Goal: Information Seeking & Learning: Learn about a topic

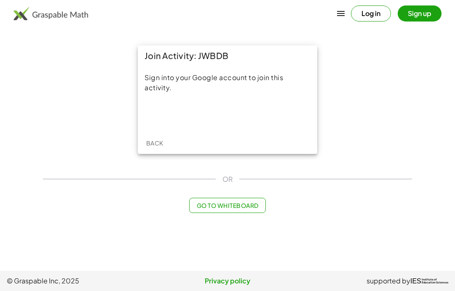
click at [221, 116] on div "Sign in with Google. Opens in new tab" at bounding box center [228, 114] width 78 height 19
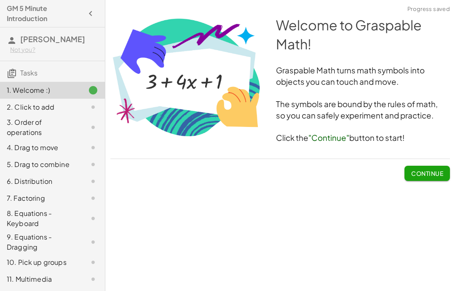
click at [418, 171] on span "Continue" at bounding box center [428, 174] width 32 height 8
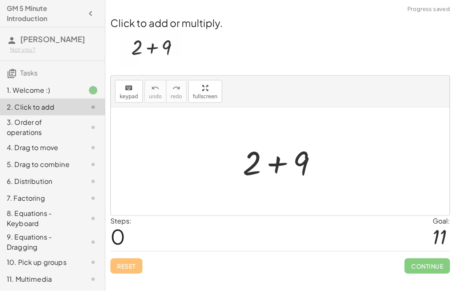
scroll to position [9, 0]
click at [155, 229] on div "Steps: 0 Goal: 11" at bounding box center [280, 233] width 340 height 35
click at [128, 233] on div "Steps: 0" at bounding box center [120, 233] width 21 height 35
click at [134, 45] on img at bounding box center [152, 48] width 62 height 37
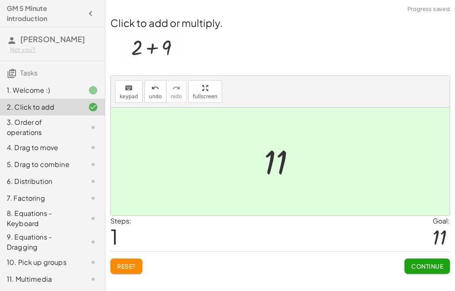
click at [412, 262] on span "Continue" at bounding box center [428, 266] width 32 height 8
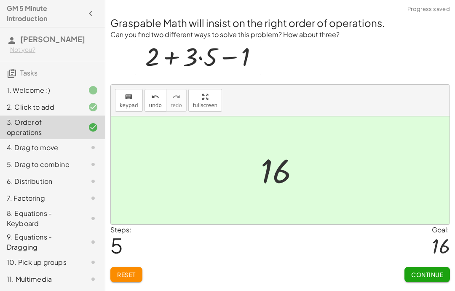
click at [414, 267] on button "Continue" at bounding box center [428, 274] width 46 height 15
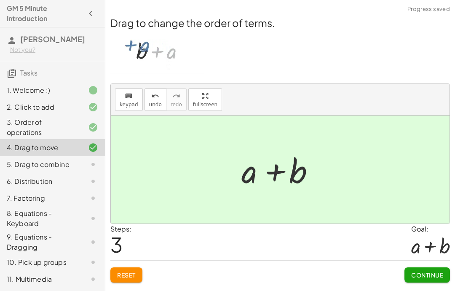
click at [408, 269] on button "Continue" at bounding box center [428, 274] width 46 height 15
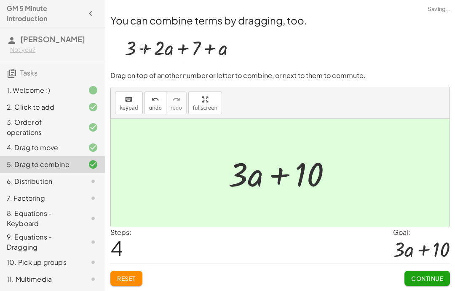
click at [412, 274] on span "Continue" at bounding box center [428, 278] width 32 height 8
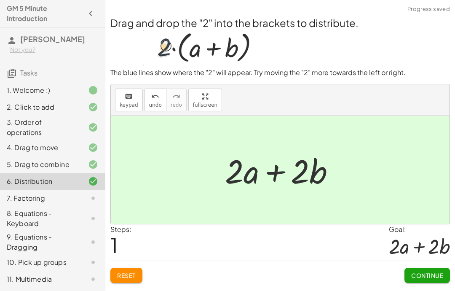
click at [410, 272] on button "Continue" at bounding box center [428, 275] width 46 height 15
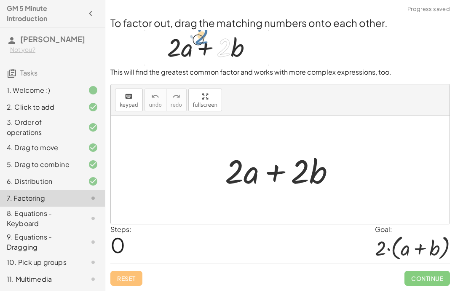
click at [411, 271] on span "Continue" at bounding box center [428, 278] width 46 height 15
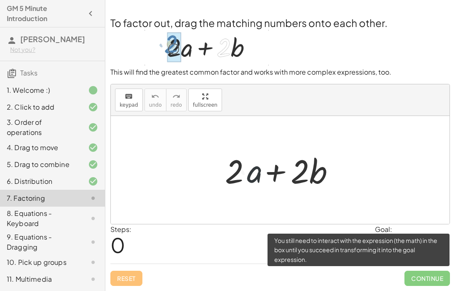
scroll to position [0, 0]
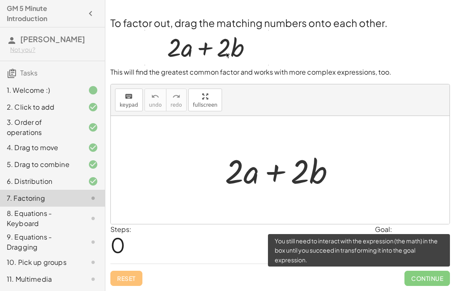
click at [271, 230] on div "Steps: 0 Goal: · 2 · ( + a + b )" at bounding box center [280, 243] width 340 height 39
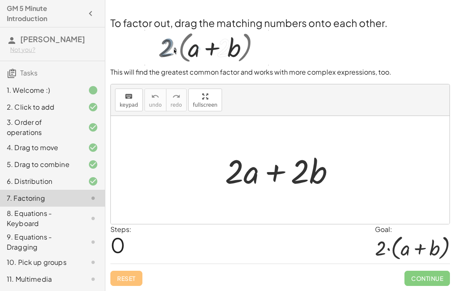
click at [237, 222] on div at bounding box center [280, 170] width 339 height 108
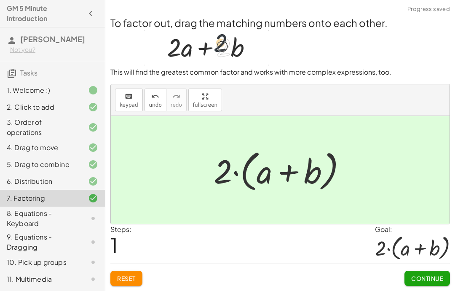
click at [422, 282] on button "Continue" at bounding box center [428, 278] width 46 height 15
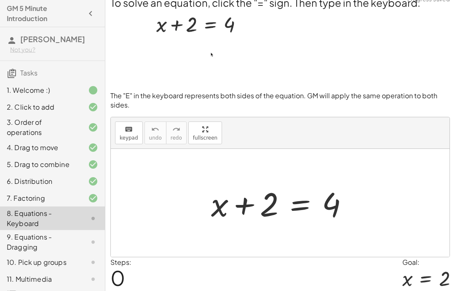
scroll to position [38, 0]
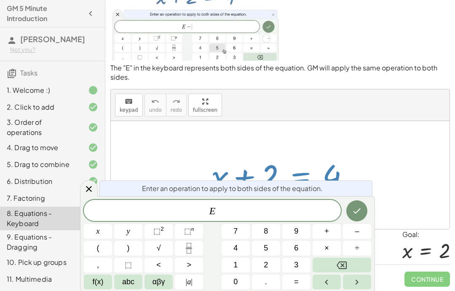
click at [332, 179] on div at bounding box center [283, 174] width 153 height 43
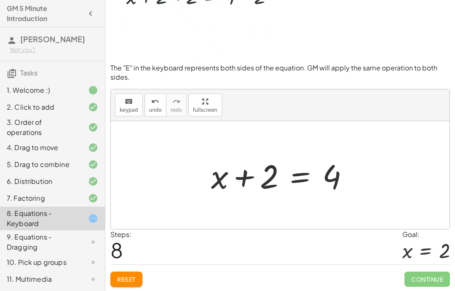
click at [238, 239] on div "Steps: 8 Goal: x = 2" at bounding box center [280, 246] width 340 height 35
click at [234, 254] on div "Steps: 10 Goal: x = 2" at bounding box center [280, 246] width 340 height 35
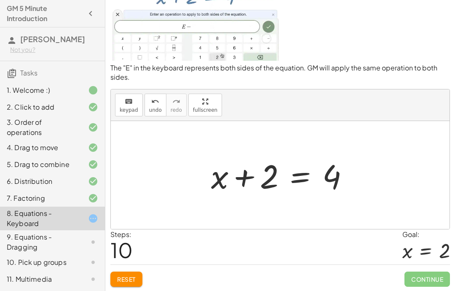
click at [216, 271] on div "Reset Continue" at bounding box center [280, 275] width 340 height 22
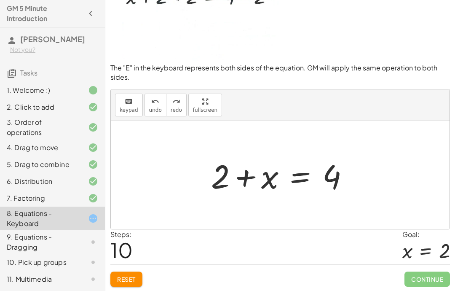
click at [132, 114] on button "keyboard keypad" at bounding box center [129, 105] width 28 height 23
click at [126, 114] on button "keyboard keypad" at bounding box center [129, 105] width 28 height 23
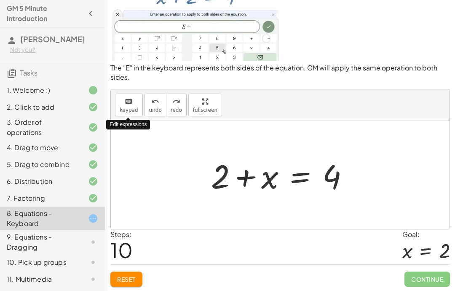
click at [123, 120] on div "Edit expressions" at bounding box center [128, 125] width 44 height 10
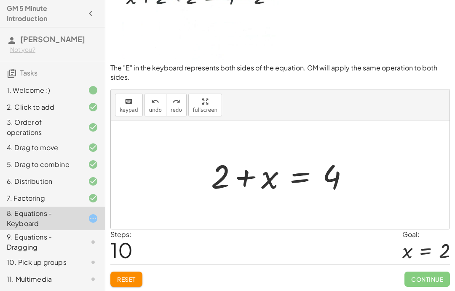
click at [123, 120] on div "keyboard keypad undo undo redo redo fullscreen Edit expressions" at bounding box center [280, 105] width 339 height 32
click at [220, 153] on div at bounding box center [283, 174] width 153 height 43
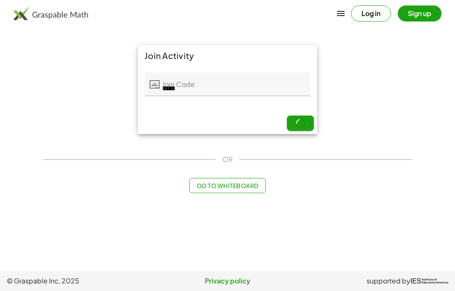
scroll to position [34, 0]
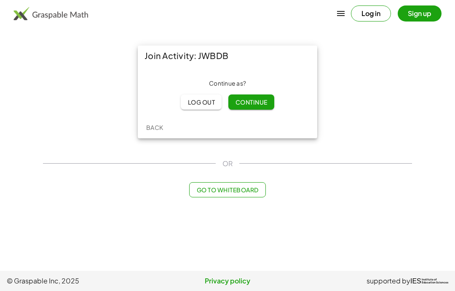
click at [241, 94] on button "Continue" at bounding box center [252, 101] width 46 height 15
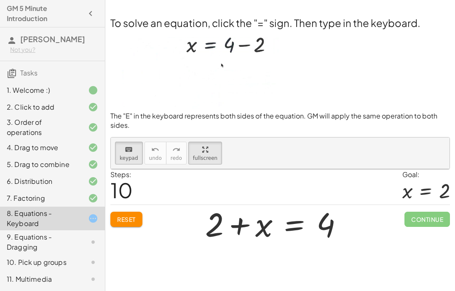
click at [0, 0] on div "To solve an equation, click the "=" sign. Then type in the keyboard. The "E" in…" at bounding box center [0, 0] width 0 height 0
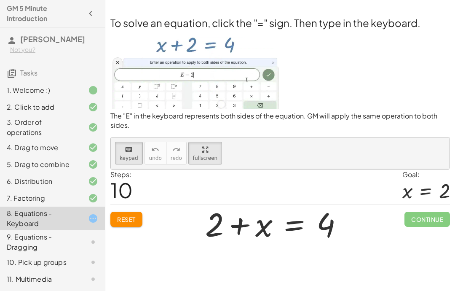
click at [428, 223] on span "Continue" at bounding box center [428, 219] width 46 height 15
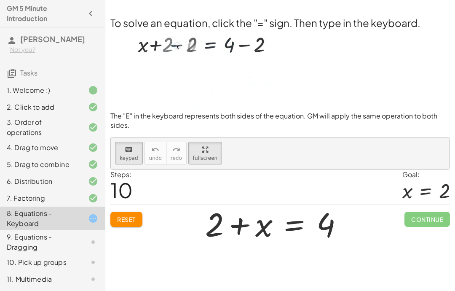
click at [424, 238] on div "Welcome to Graspable Math! Graspable Math turns math symbols into objects you c…" at bounding box center [280, 145] width 350 height 291
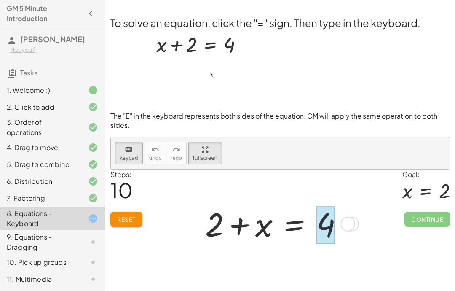
click at [317, 222] on div at bounding box center [326, 225] width 19 height 38
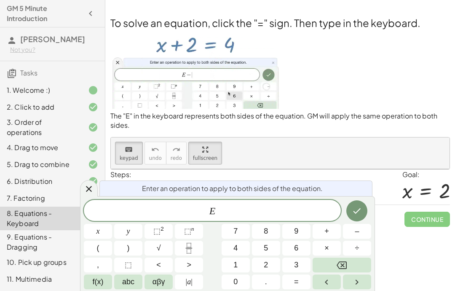
click at [279, 221] on div "E x y ⬚ 2 ⬚ n 7 8 9 + – ( ) √ 4 5 6 × ÷ , ⬚ < > 1 2 3 f(x) abc αβγ | a | 0 . =" at bounding box center [228, 244] width 288 height 89
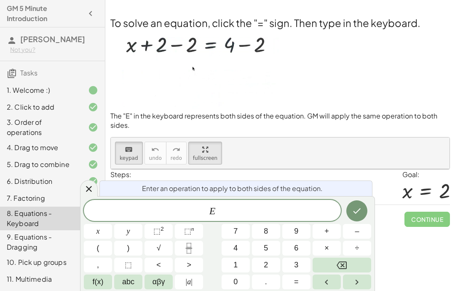
click at [262, 202] on div "E" at bounding box center [212, 210] width 257 height 21
click at [360, 231] on button "–" at bounding box center [357, 231] width 28 height 15
click at [260, 254] on button "5" at bounding box center [266, 248] width 28 height 15
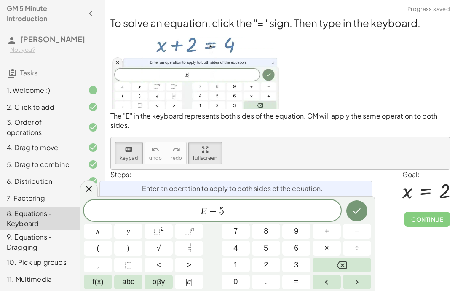
click at [343, 263] on icon "Backspace" at bounding box center [342, 265] width 10 height 10
click at [264, 267] on button "2" at bounding box center [266, 265] width 28 height 15
click at [358, 215] on icon "Done" at bounding box center [357, 211] width 10 height 10
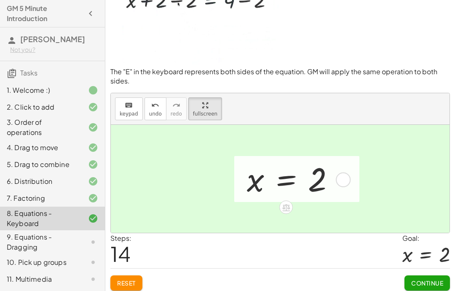
click at [410, 281] on button "Continue" at bounding box center [428, 282] width 46 height 15
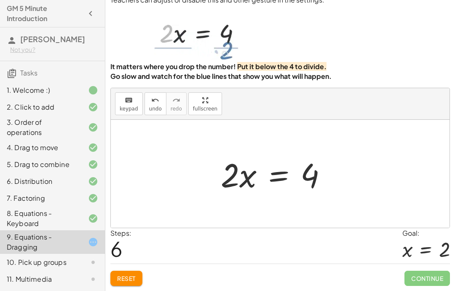
click at [365, 269] on div "Reset Continue" at bounding box center [280, 275] width 340 height 22
click at [155, 76] on strong "Go slow and watch for the blue lines that show you what will happen." at bounding box center [220, 76] width 221 height 9
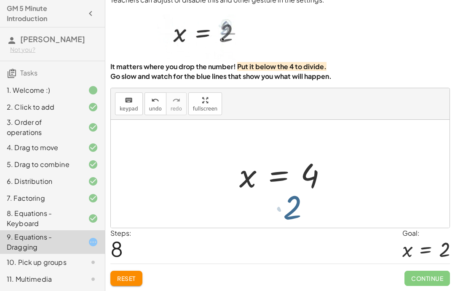
click at [301, 248] on div "Steps: 8 Goal: x = 2" at bounding box center [280, 245] width 340 height 35
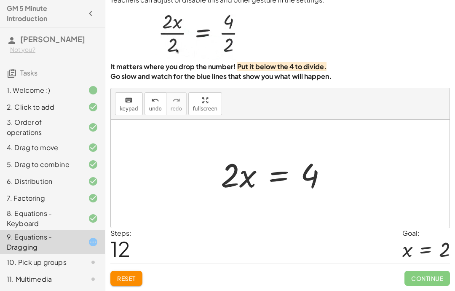
click at [284, 274] on div "Reset Continue" at bounding box center [280, 275] width 340 height 22
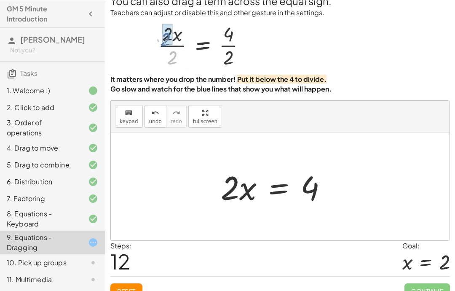
scroll to position [11, 0]
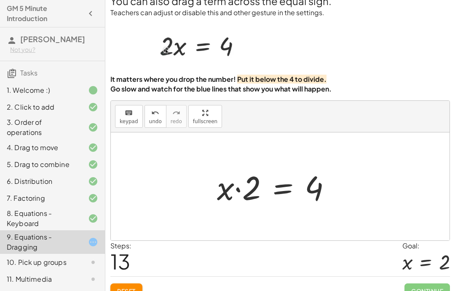
click at [17, 258] on div "10. Pick up groups" at bounding box center [41, 262] width 68 height 10
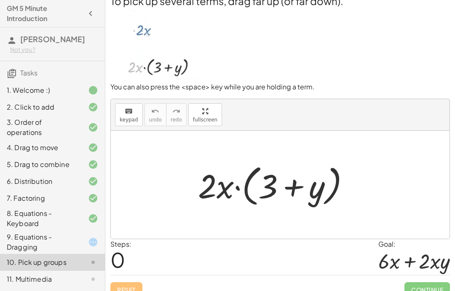
click at [14, 216] on div "8. Equations - Keyboard" at bounding box center [41, 218] width 68 height 20
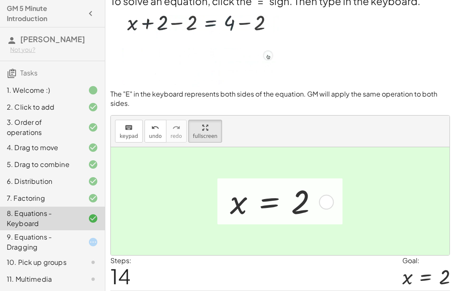
click at [13, 244] on div "9. Equations - Dragging" at bounding box center [41, 242] width 68 height 20
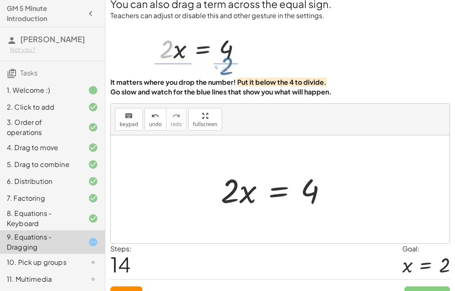
scroll to position [8, 0]
click at [83, 254] on div "8. Equations - Keyboard" at bounding box center [52, 262] width 105 height 17
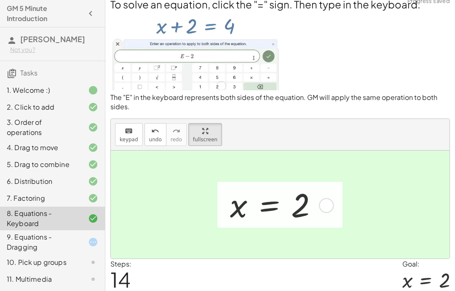
click at [75, 239] on div at bounding box center [87, 242] width 24 height 10
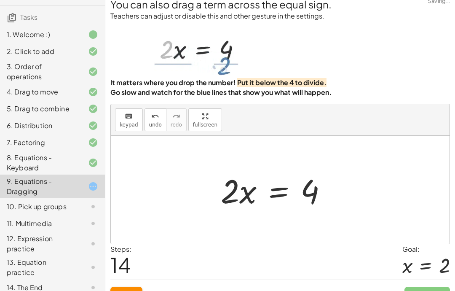
scroll to position [57, 0]
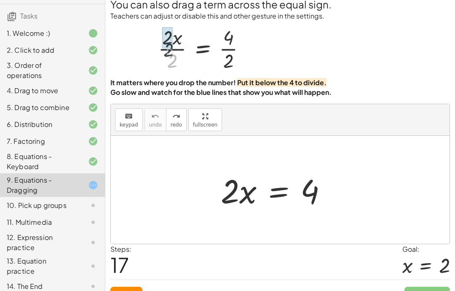
click at [399, 136] on div "keyboard keypad undo [PERSON_NAME] redo fullscreen" at bounding box center [280, 120] width 339 height 32
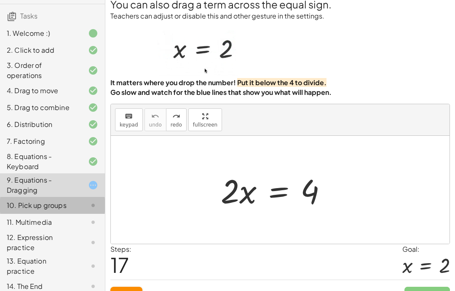
click at [46, 231] on div "10. Pick up groups" at bounding box center [52, 243] width 105 height 24
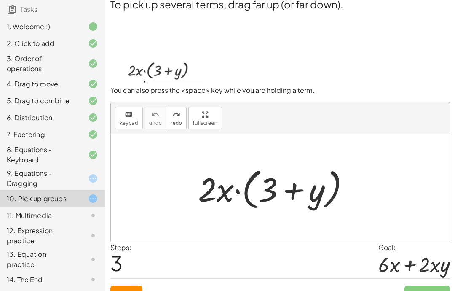
scroll to position [64, 0]
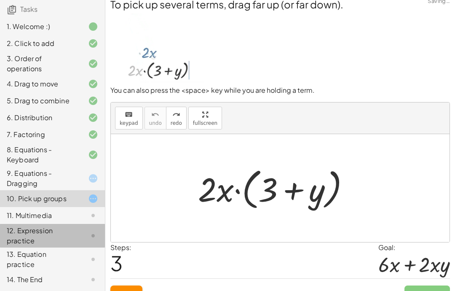
click at [14, 233] on div "12. Expression practice" at bounding box center [41, 236] width 68 height 20
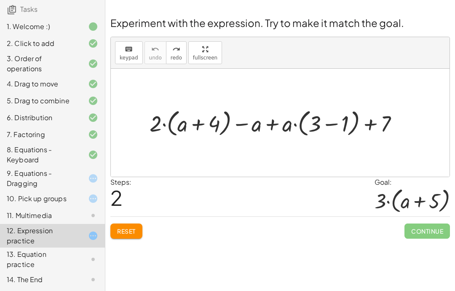
click at [34, 178] on div "9. Equations - Dragging" at bounding box center [41, 178] width 68 height 20
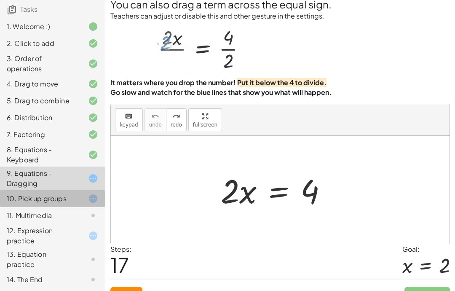
click at [29, 197] on div "10. Pick up groups" at bounding box center [41, 199] width 68 height 10
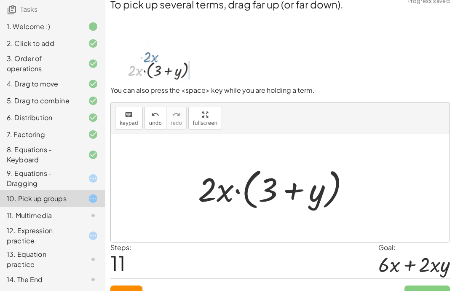
click at [35, 25] on div "1. Welcome :)" at bounding box center [41, 27] width 68 height 10
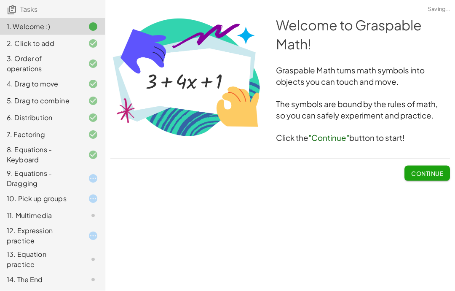
scroll to position [0, 0]
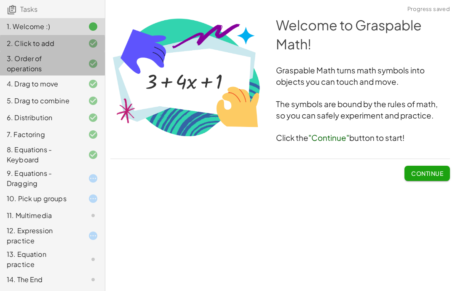
click at [48, 65] on div "3. Order of operations" at bounding box center [41, 64] width 68 height 20
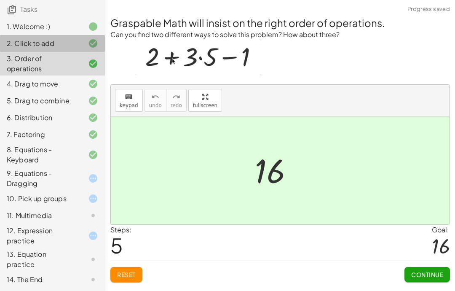
click at [43, 87] on div "4. Drag to move" at bounding box center [41, 84] width 68 height 10
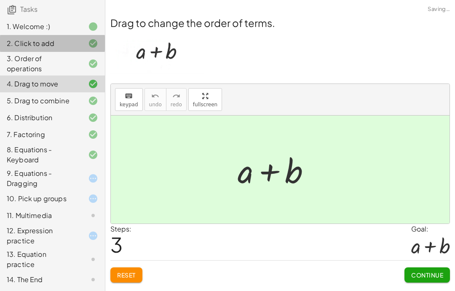
click at [26, 103] on div "5. Drag to combine" at bounding box center [41, 101] width 68 height 10
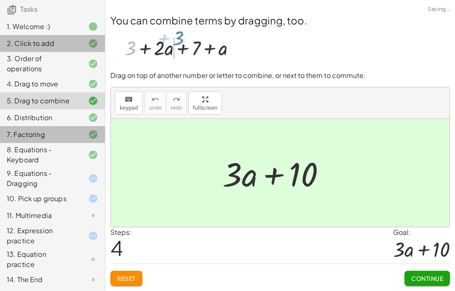
click at [40, 167] on div "7. Factoring" at bounding box center [52, 179] width 105 height 24
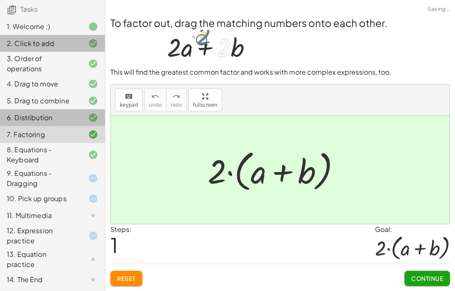
click at [36, 116] on div "6. Distribution" at bounding box center [41, 118] width 68 height 10
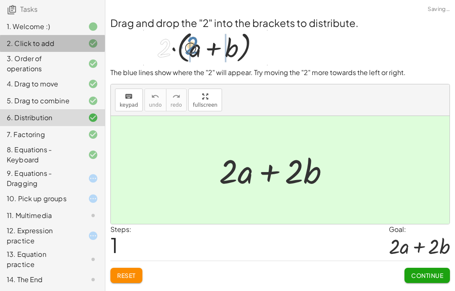
click at [23, 75] on div "2. Click to add" at bounding box center [52, 83] width 105 height 17
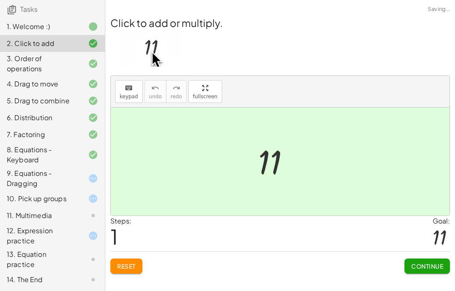
click at [20, 52] on div "1. Welcome :)" at bounding box center [52, 64] width 105 height 24
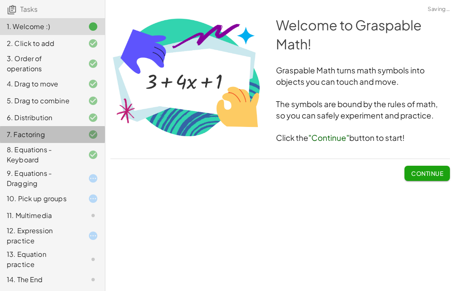
click at [19, 135] on div "7. Factoring" at bounding box center [41, 134] width 68 height 10
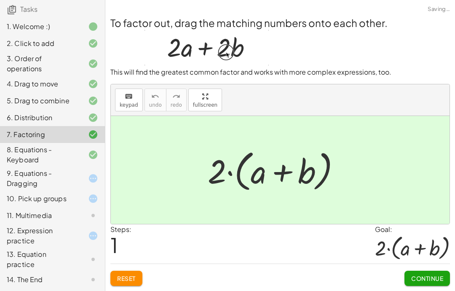
click at [29, 161] on div "8. Equations - Keyboard" at bounding box center [41, 155] width 68 height 20
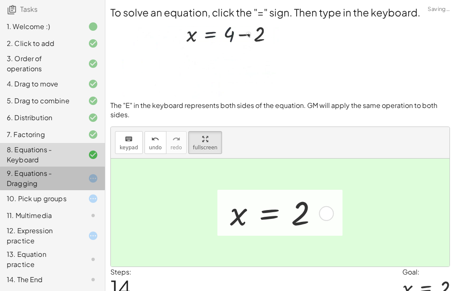
click at [21, 175] on div "9. Equations - Dragging" at bounding box center [41, 178] width 68 height 20
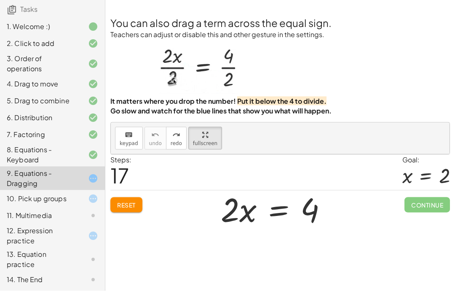
scroll to position [34, 0]
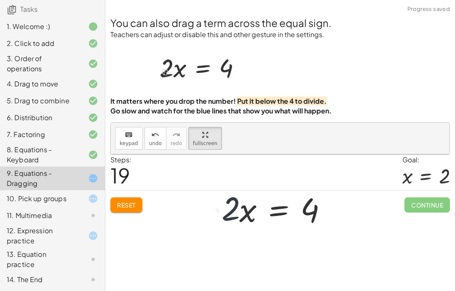
click at [38, 224] on div "10. Pick up groups" at bounding box center [52, 236] width 105 height 24
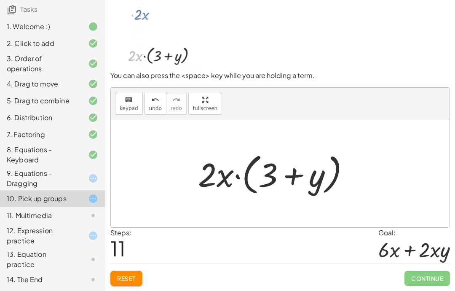
click at [73, 182] on div "9. Equations - Dragging" at bounding box center [41, 178] width 68 height 20
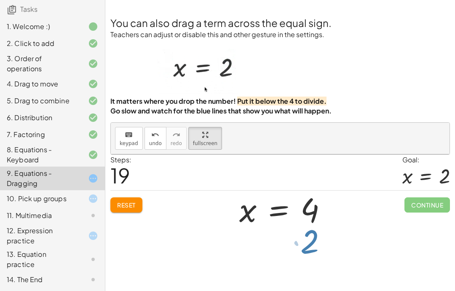
click at [299, 199] on div at bounding box center [280, 194] width 339 height 80
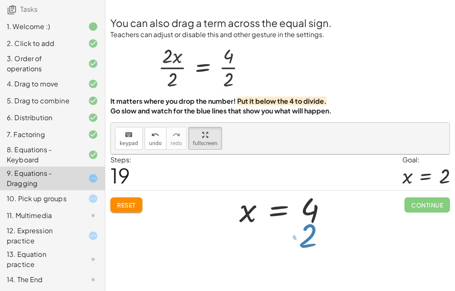
click at [298, 206] on div "Welcome to Graspable Math! Graspable Math turns math symbols into objects you c…" at bounding box center [280, 145] width 350 height 291
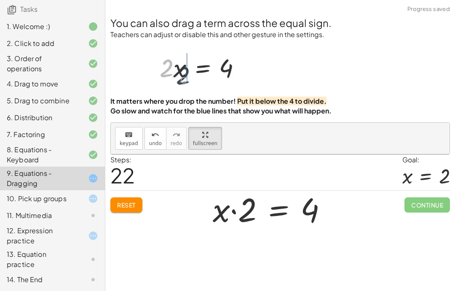
click at [90, 224] on div "10. Pick up groups" at bounding box center [52, 236] width 105 height 24
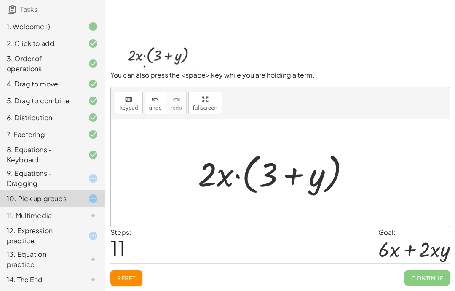
scroll to position [34, 0]
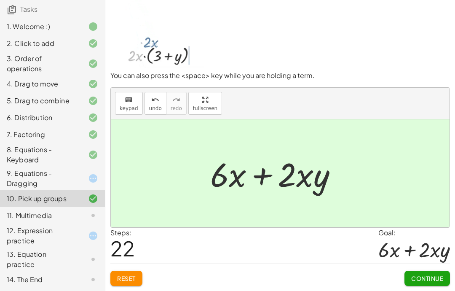
click at [414, 277] on span "Continue" at bounding box center [428, 278] width 32 height 8
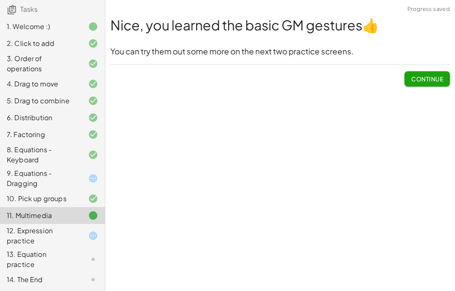
click at [69, 216] on div "11. Multimedia" at bounding box center [41, 215] width 68 height 10
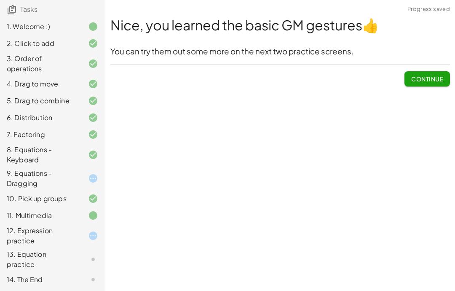
click at [75, 238] on div at bounding box center [87, 236] width 24 height 10
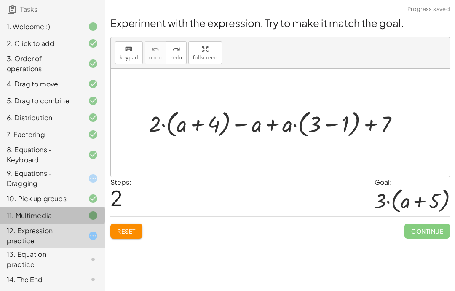
click at [74, 212] on div "11. Multimedia" at bounding box center [41, 215] width 68 height 10
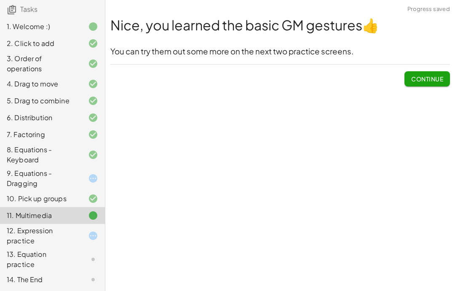
click at [84, 271] on div "12. Expression practice" at bounding box center [52, 279] width 105 height 17
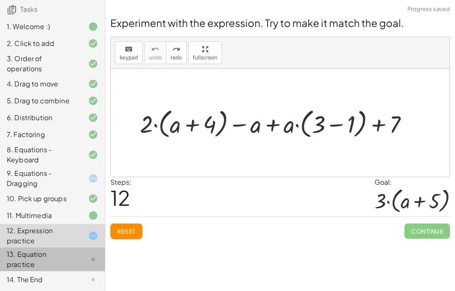
click at [40, 257] on div "13. Equation practice" at bounding box center [41, 259] width 68 height 20
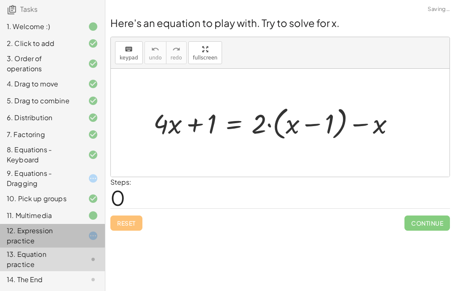
click at [22, 235] on div "12. Expression practice" at bounding box center [41, 236] width 68 height 20
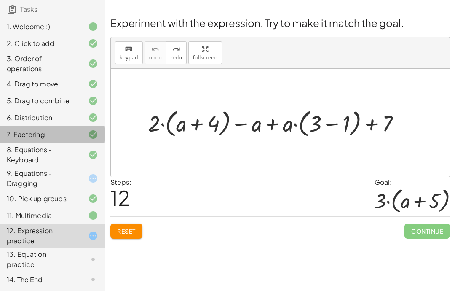
click at [97, 134] on icon at bounding box center [93, 134] width 10 height 10
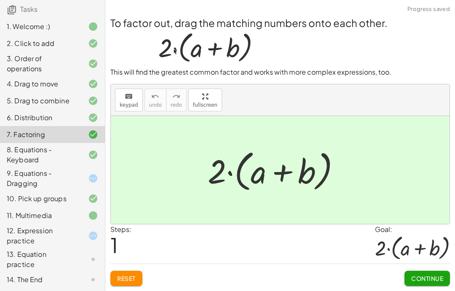
click at [70, 218] on div "11. Multimedia" at bounding box center [41, 215] width 68 height 10
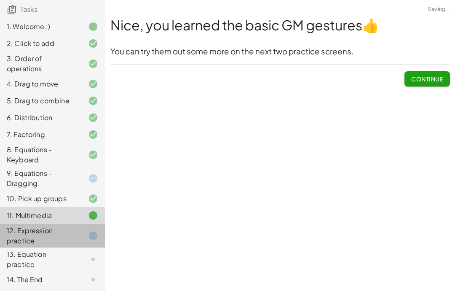
click at [64, 248] on div "13. Equation practice" at bounding box center [52, 260] width 105 height 24
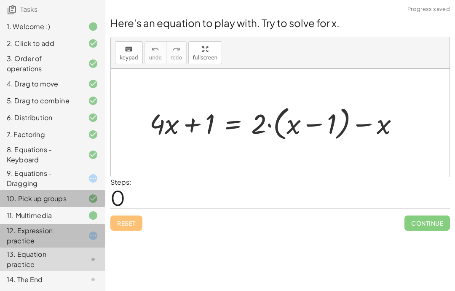
click at [70, 201] on div "10. Pick up groups" at bounding box center [41, 199] width 68 height 10
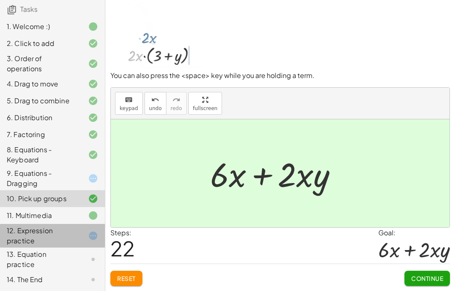
click at [61, 240] on div "12. Expression practice" at bounding box center [41, 236] width 68 height 20
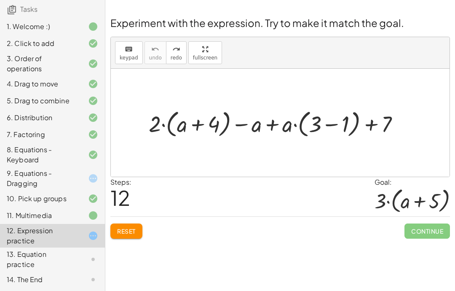
click at [92, 228] on div "12. Expression practice" at bounding box center [52, 236] width 105 height 24
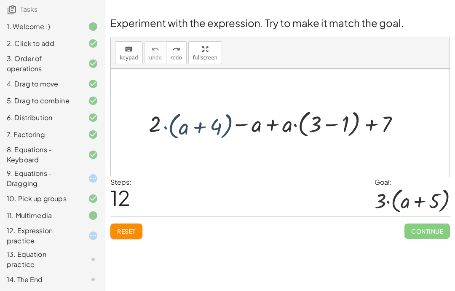
click at [89, 199] on icon at bounding box center [93, 199] width 10 height 10
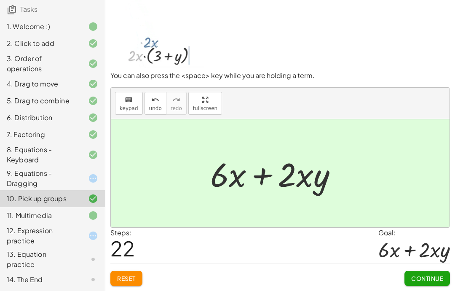
click at [97, 174] on icon at bounding box center [93, 178] width 10 height 10
